Goal: Task Accomplishment & Management: Use online tool/utility

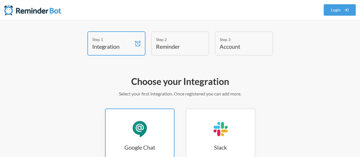
click at [145, 135] on div "Google Chat" at bounding box center [139, 128] width 17 height 17
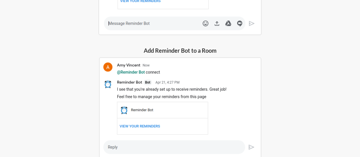
scroll to position [245, 0]
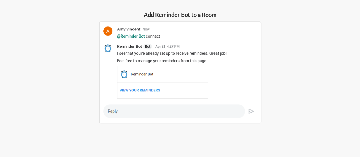
click at [118, 109] on img at bounding box center [180, 72] width 162 height 102
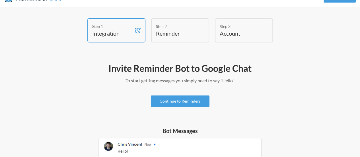
scroll to position [0, 0]
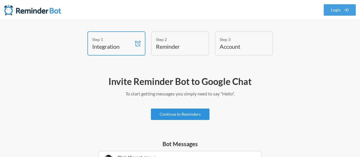
click at [179, 113] on link "Continue to Reminders" at bounding box center [180, 113] width 59 height 11
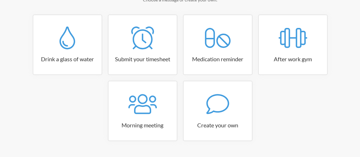
scroll to position [94, 0]
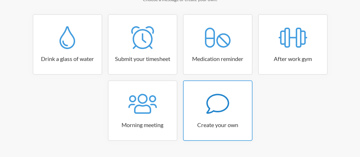
click at [217, 110] on icon at bounding box center [217, 103] width 23 height 23
select select "08:30:00"
